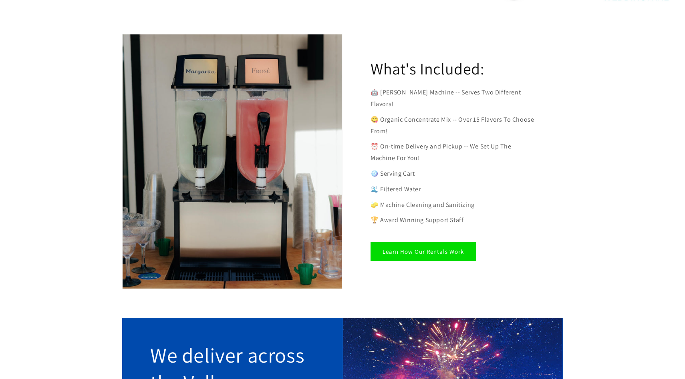
scroll to position [416, 0]
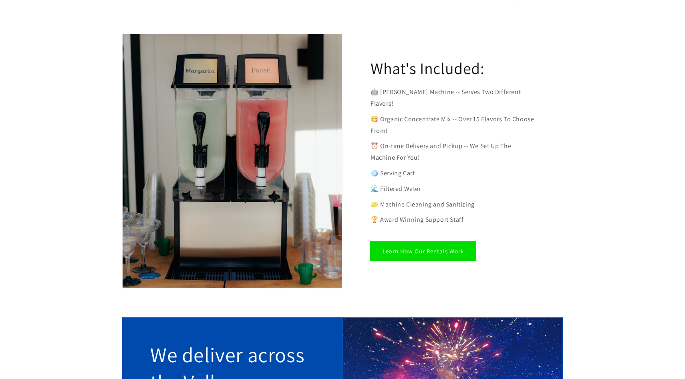
click at [391, 242] on link "Learn How Our Rentals Work" at bounding box center [422, 251] width 105 height 19
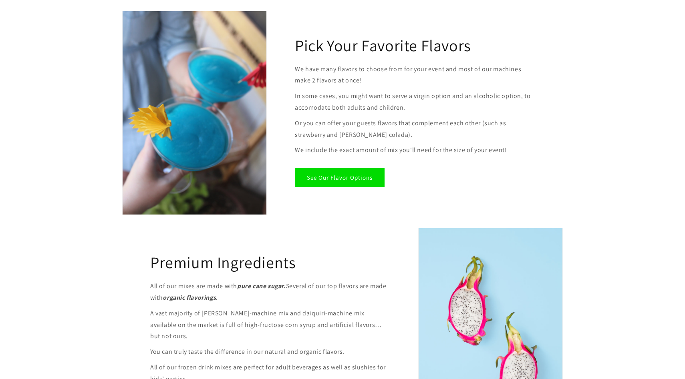
scroll to position [789, 0]
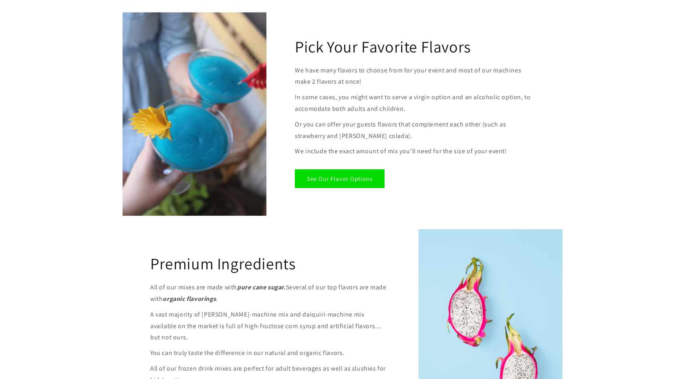
click at [370, 195] on div "Pick Your Favorite Flavors We have many flavors to choose from for your event a…" at bounding box center [415, 114] width 296 height 205
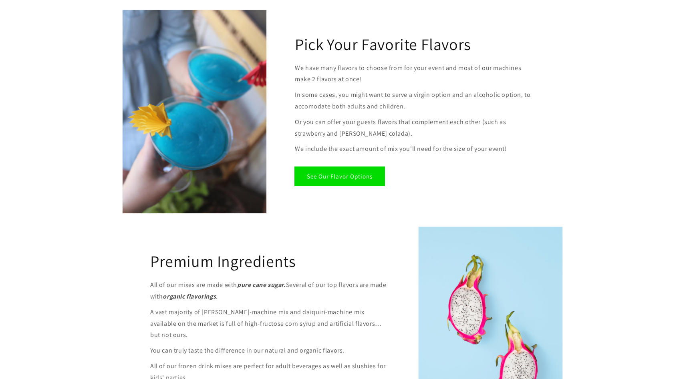
click at [368, 187] on div "Pick Your Favorite Flavors We have many flavors to choose from for your event a…" at bounding box center [415, 112] width 296 height 205
click at [366, 175] on link "See Our Flavor Options" at bounding box center [340, 176] width 90 height 19
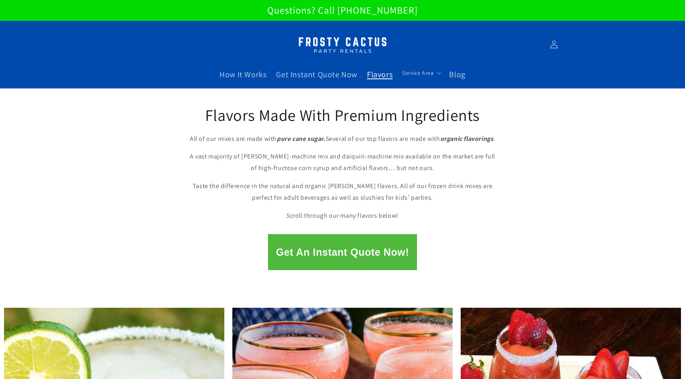
click at [313, 247] on button "Get An Instant Quote Now!" at bounding box center [342, 252] width 149 height 36
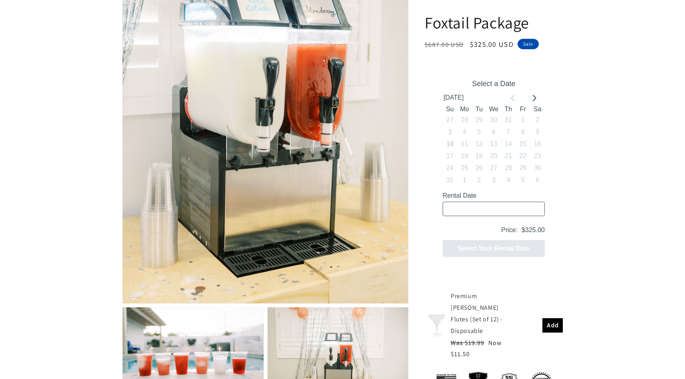
scroll to position [230, 0]
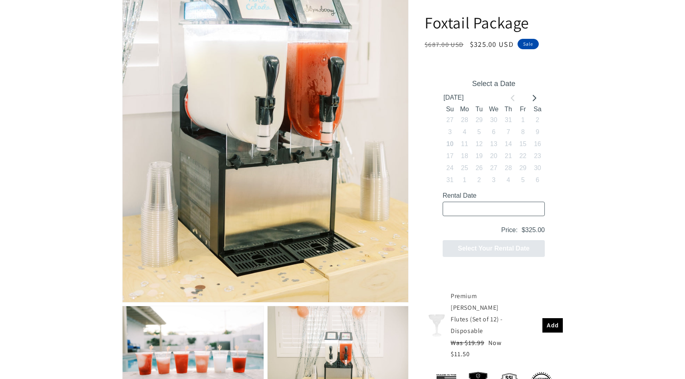
click at [475, 209] on input "Rental Date" at bounding box center [494, 209] width 102 height 14
click at [495, 210] on input "Rental Date" at bounding box center [494, 209] width 102 height 14
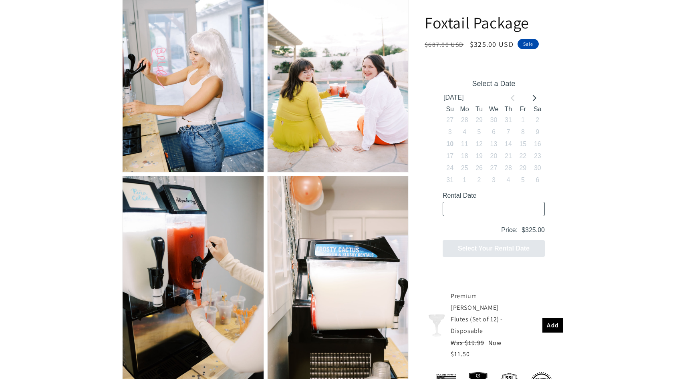
scroll to position [676, 0]
